Goal: Communication & Community: Answer question/provide support

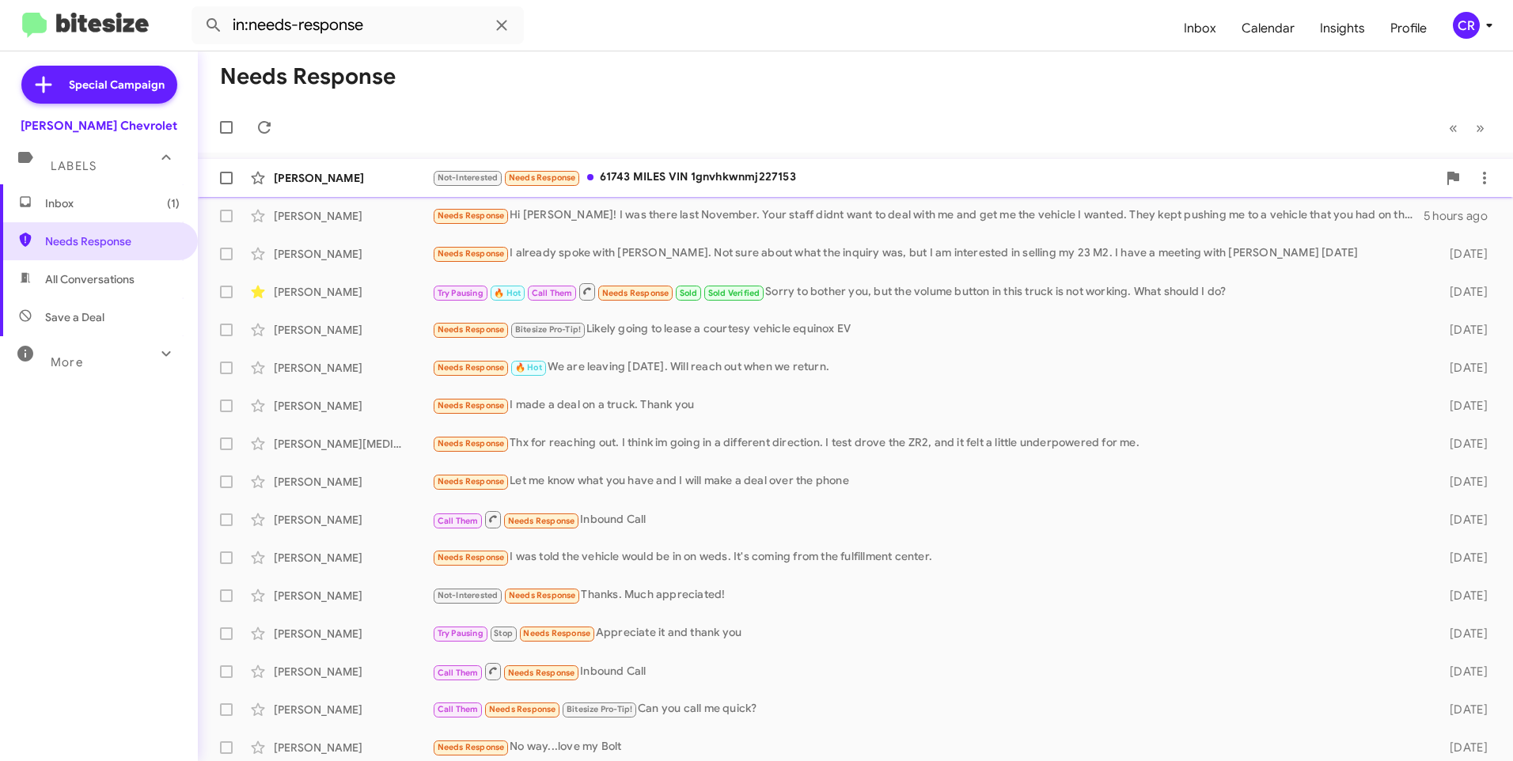
click at [644, 179] on div "Not-Interested Needs Response 61743 MILES VIN 1gnvhkwnmj227153" at bounding box center [934, 178] width 1005 height 18
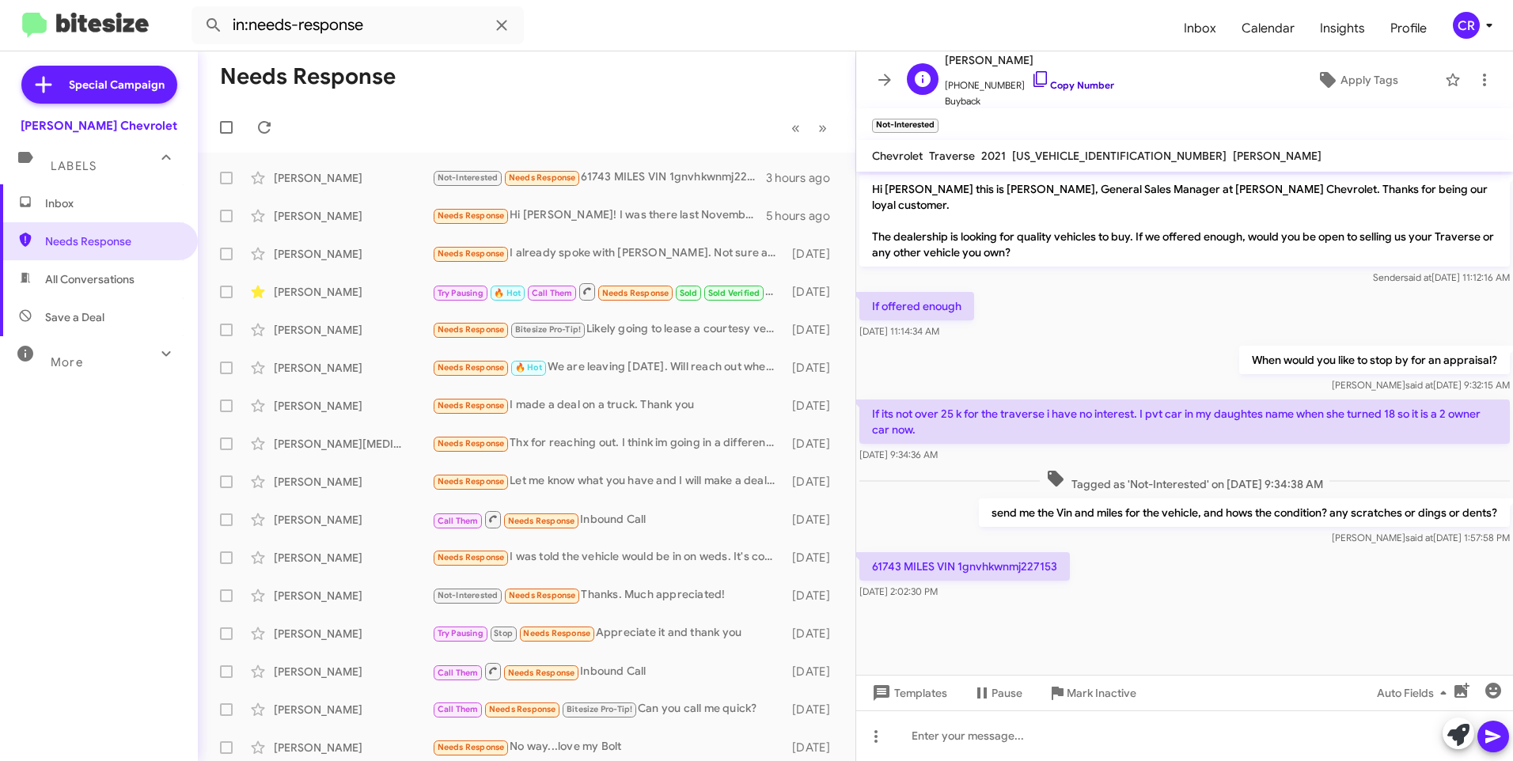
click at [1071, 84] on link "Copy Number" at bounding box center [1072, 85] width 83 height 12
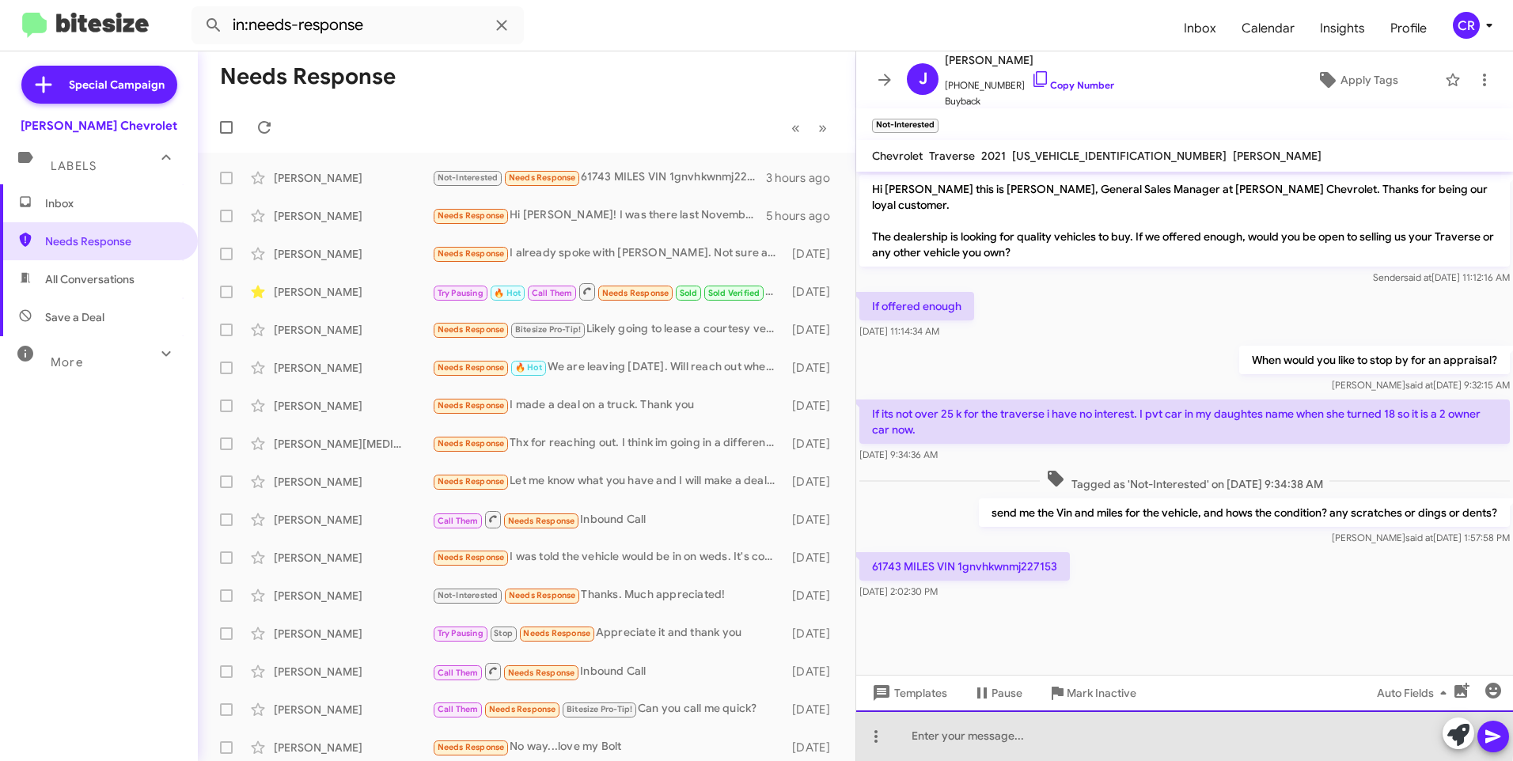
click at [980, 728] on div at bounding box center [1184, 736] width 657 height 51
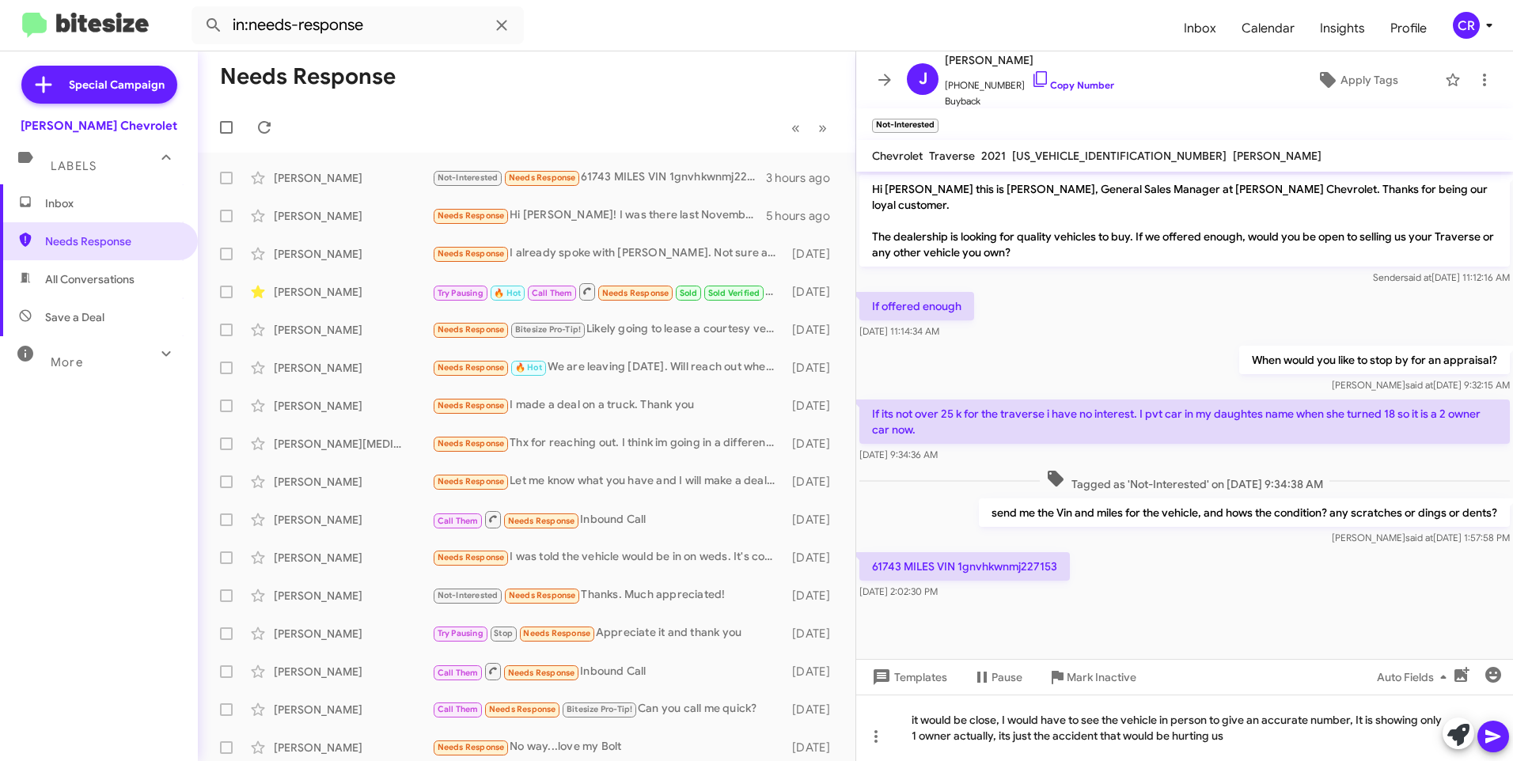
click at [1499, 743] on icon at bounding box center [1493, 736] width 19 height 19
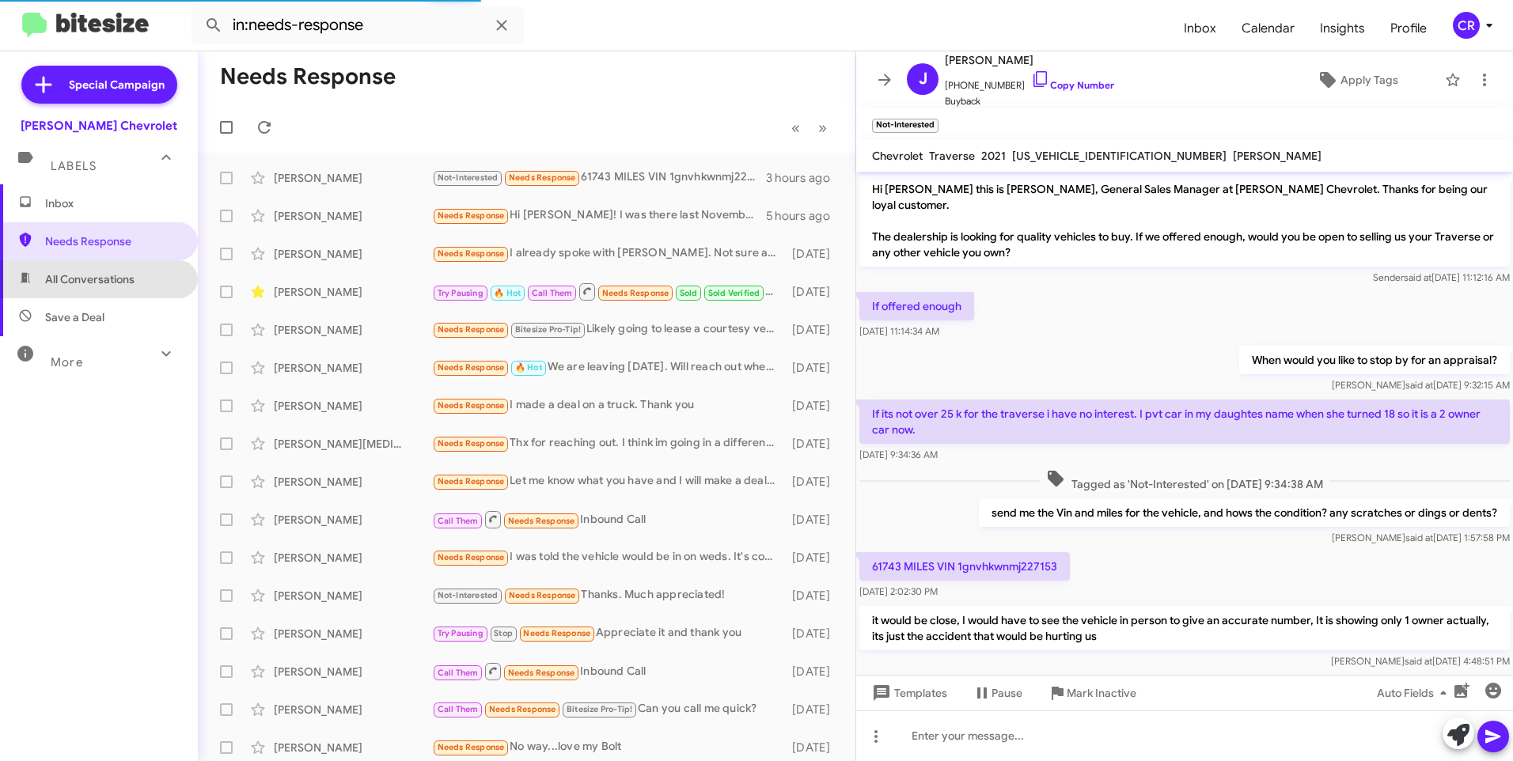
click at [112, 278] on span "All Conversations" at bounding box center [89, 279] width 89 height 16
type input "in:all-conversations"
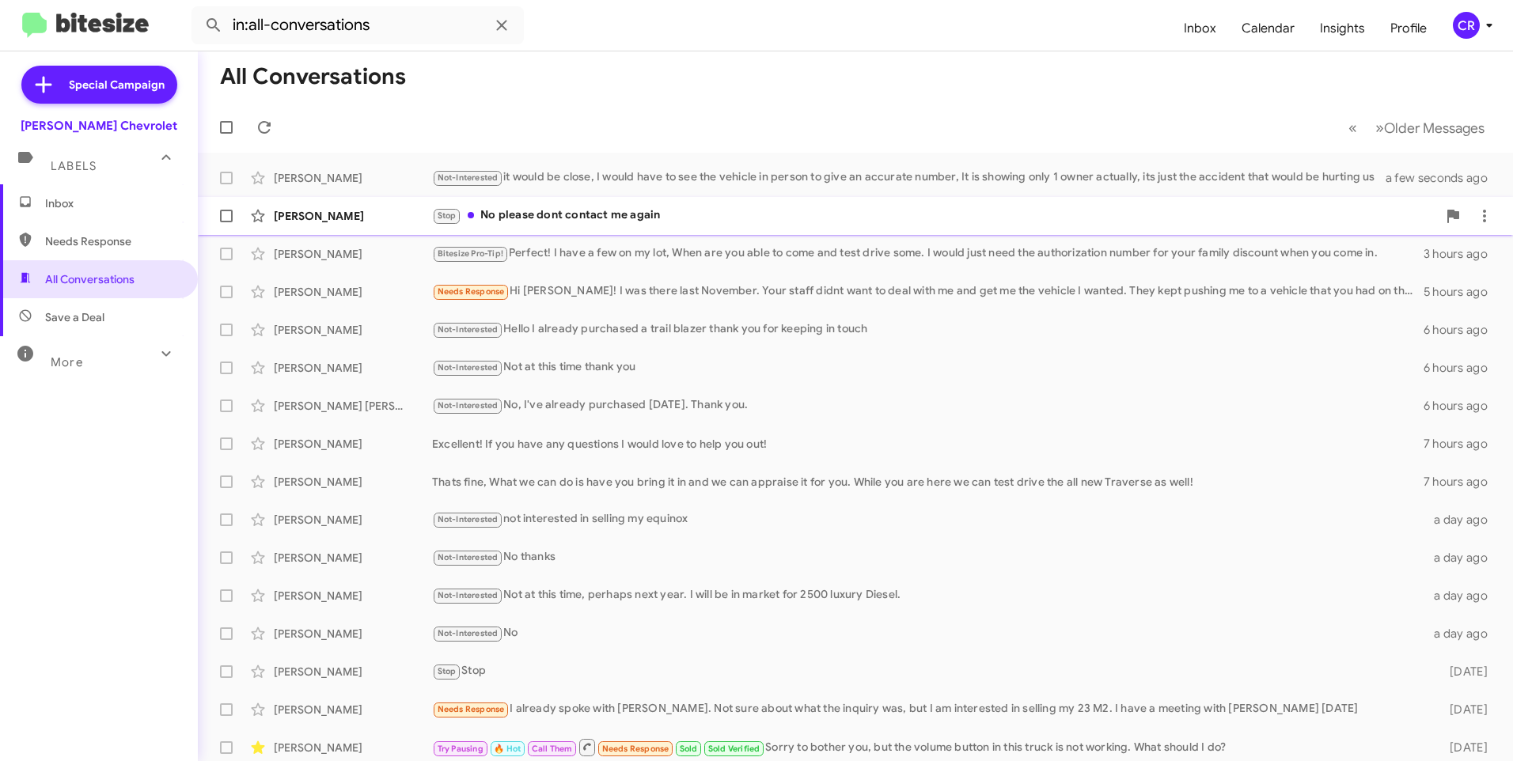
click at [560, 215] on div "Stop No please dont contact me again" at bounding box center [934, 216] width 1005 height 18
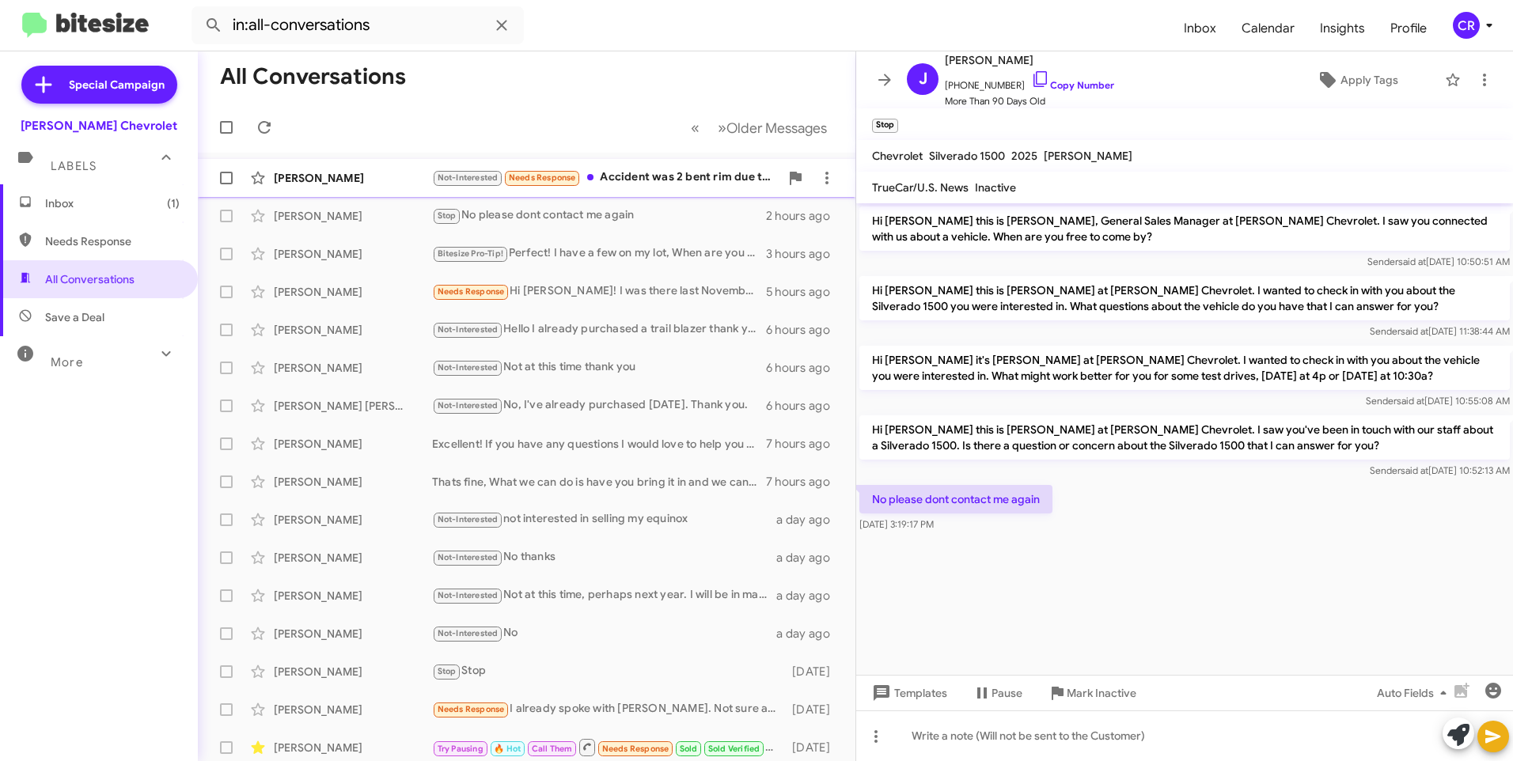
click at [685, 169] on div "Not-Interested Needs Response Accident was 2 bent rim due to pothole" at bounding box center [605, 178] width 347 height 18
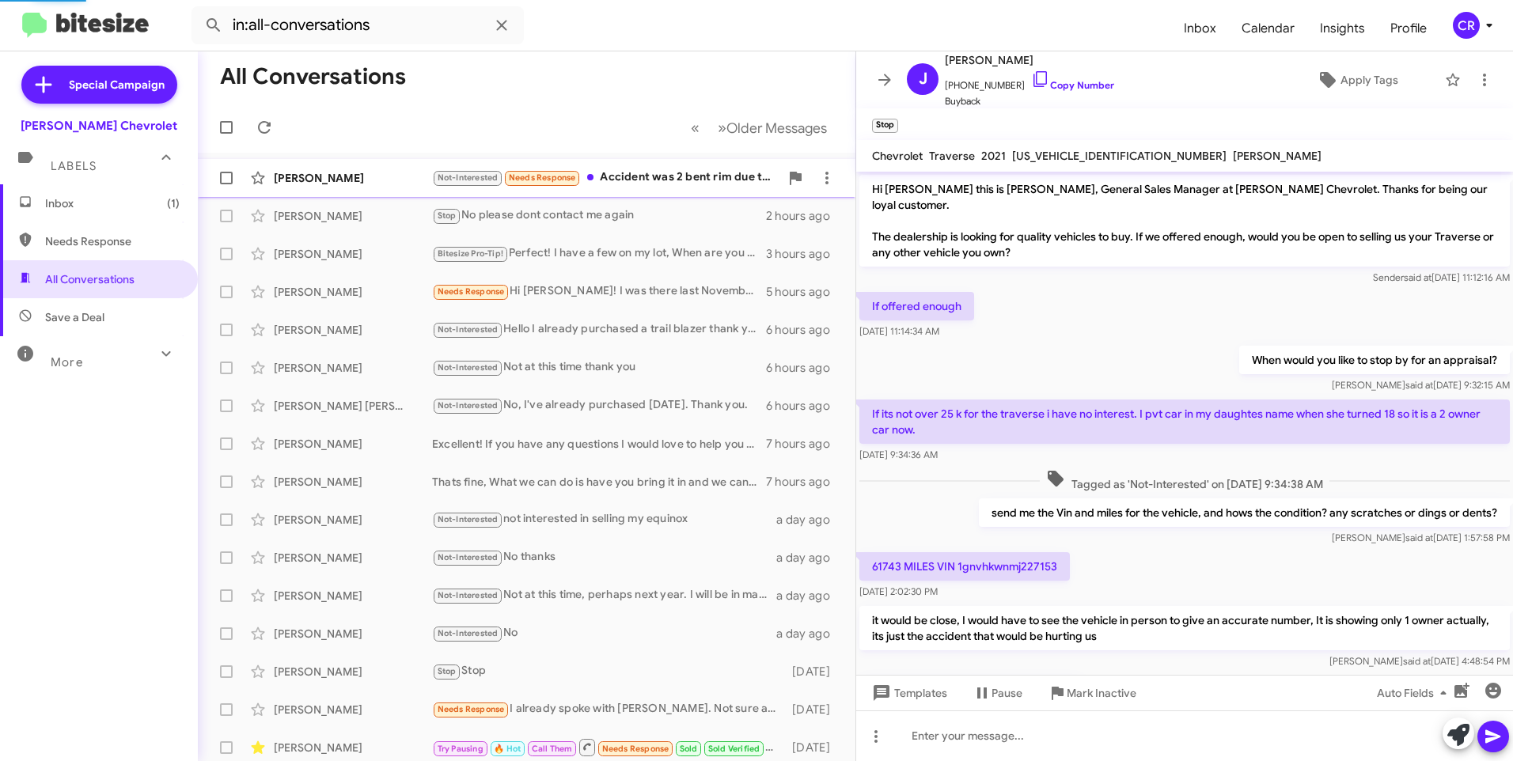
scroll to position [71, 0]
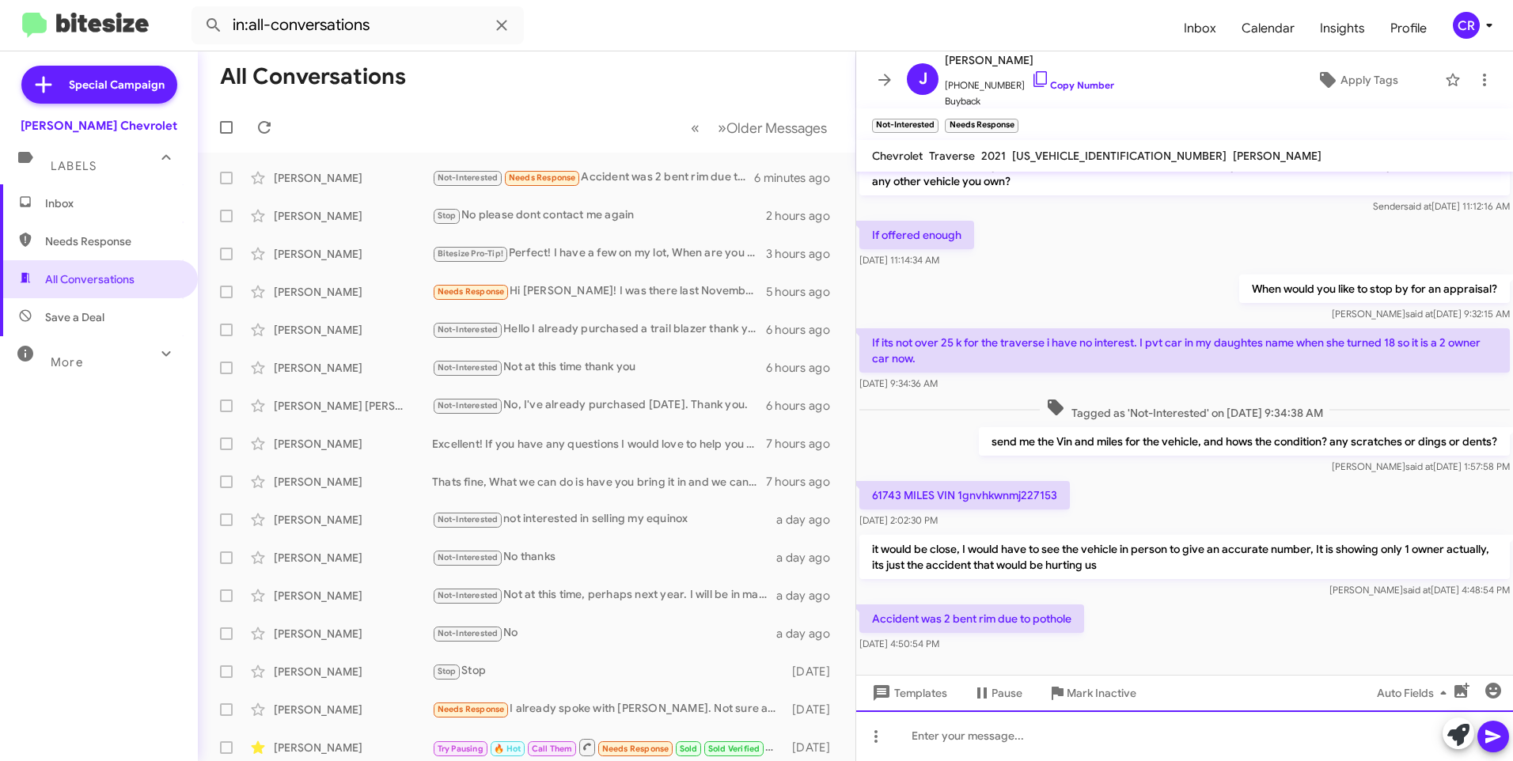
click at [1004, 730] on div at bounding box center [1184, 736] width 657 height 51
